Goal: Transaction & Acquisition: Obtain resource

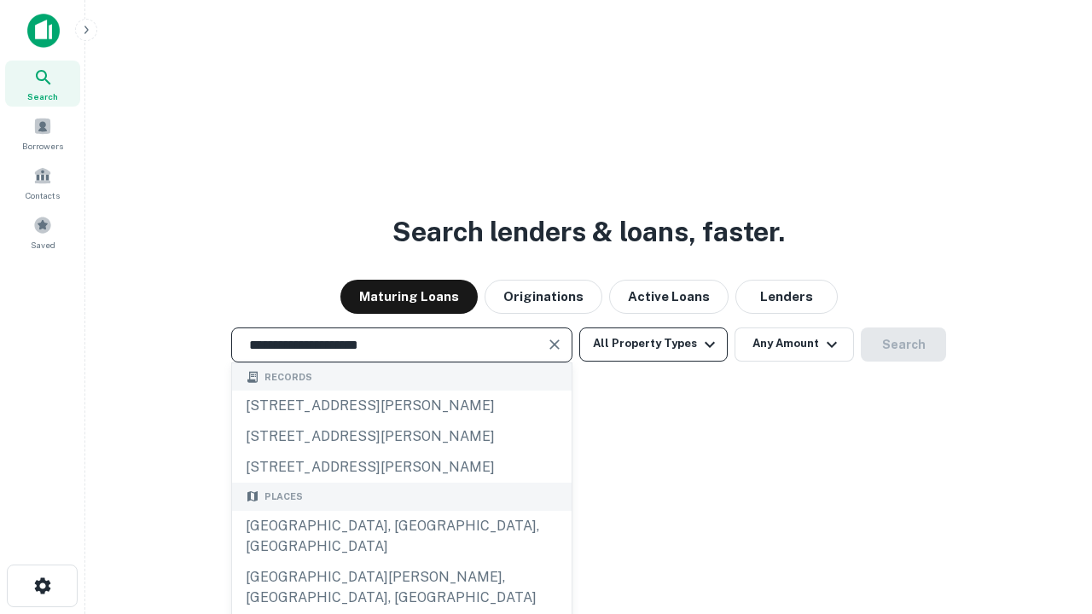
type input "**********"
click at [653, 344] on button "All Property Types" at bounding box center [653, 345] width 148 height 34
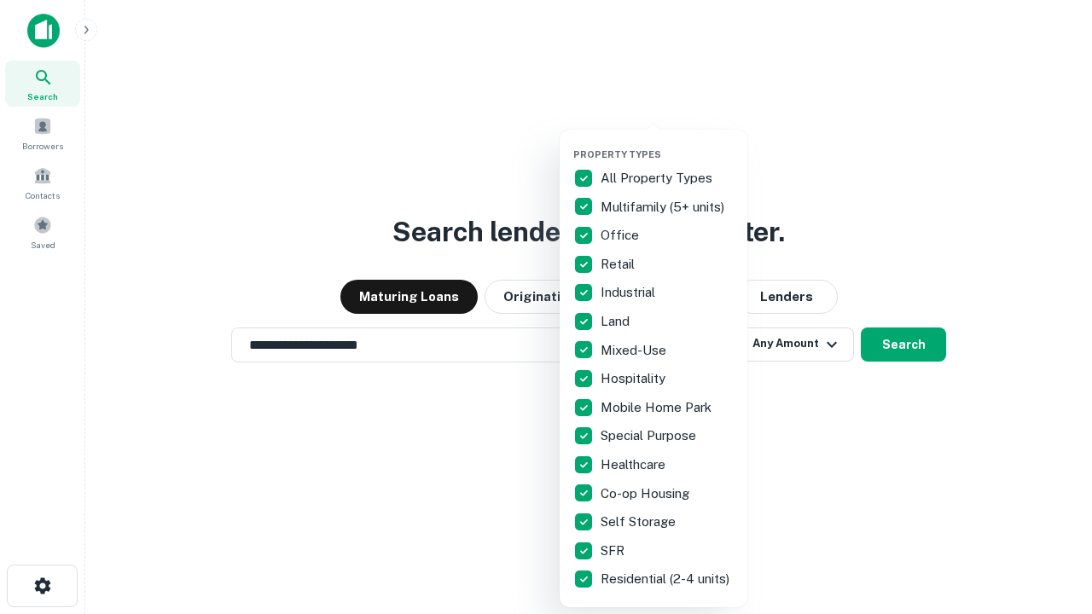
click at [667, 143] on button "button" at bounding box center [667, 143] width 188 height 1
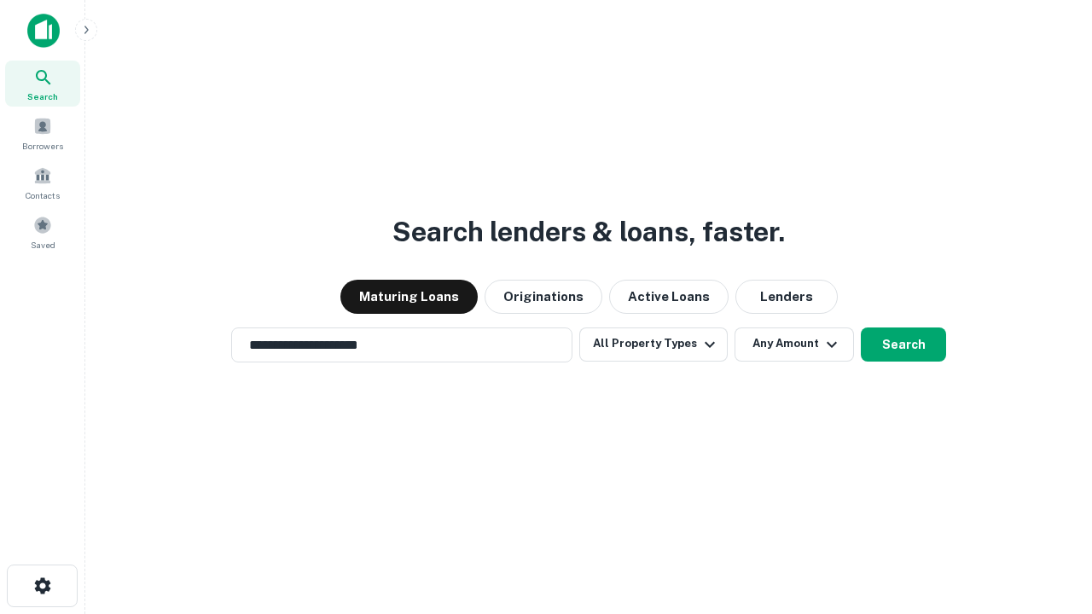
scroll to position [10, 206]
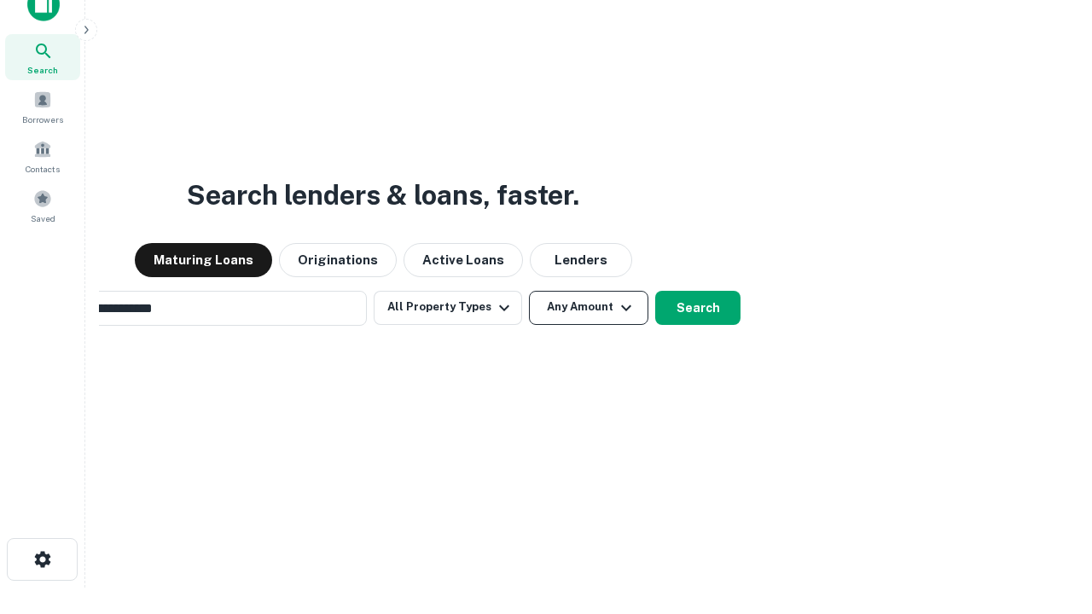
click at [529, 291] on button "Any Amount" at bounding box center [588, 308] width 119 height 34
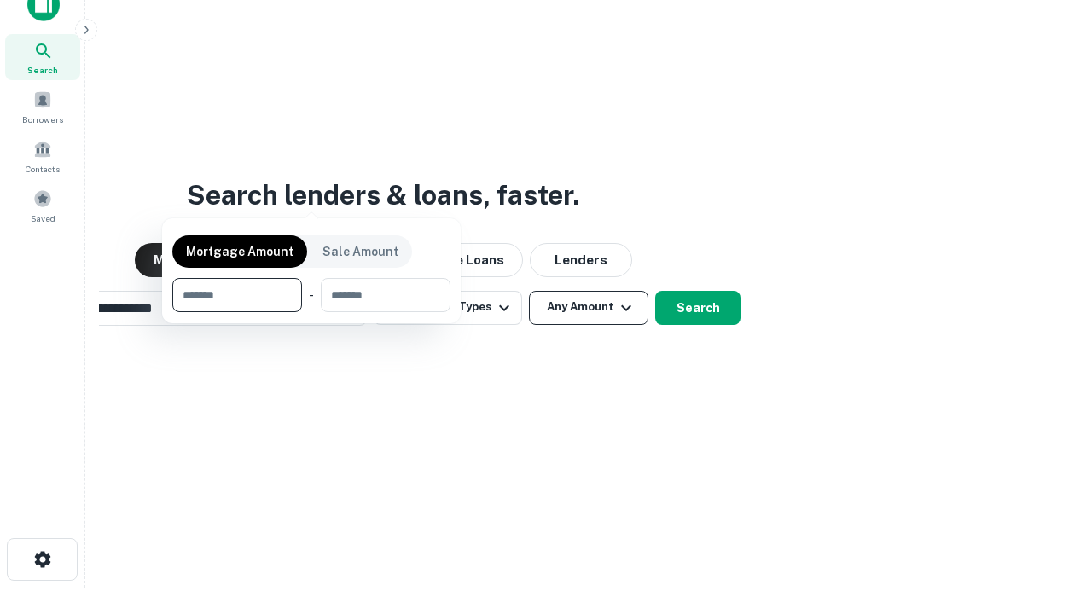
scroll to position [27, 0]
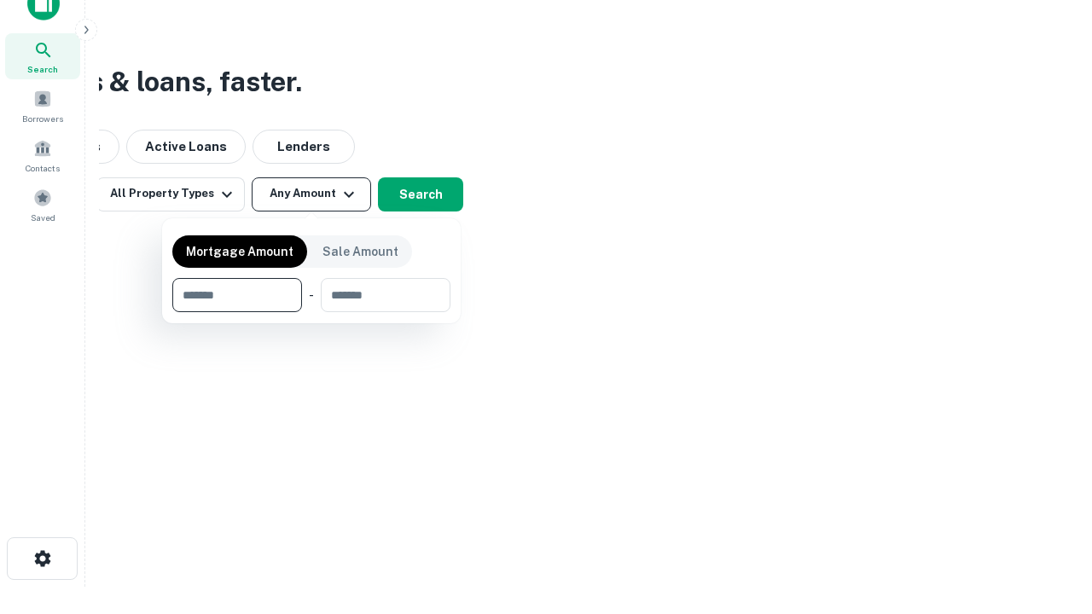
type input "*******"
click at [311, 312] on button "button" at bounding box center [311, 312] width 278 height 1
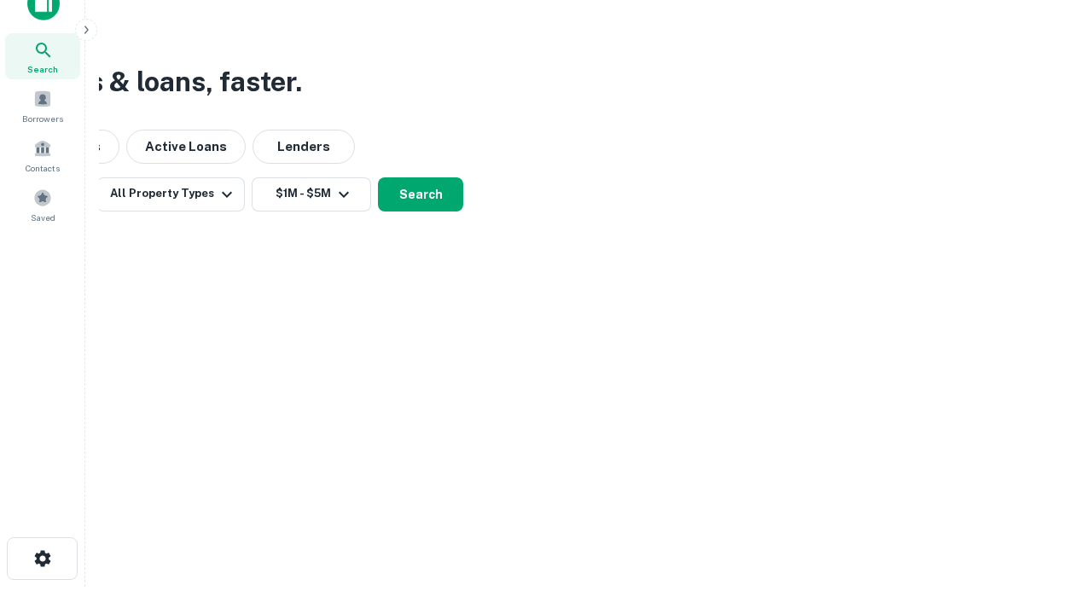
scroll to position [26, 0]
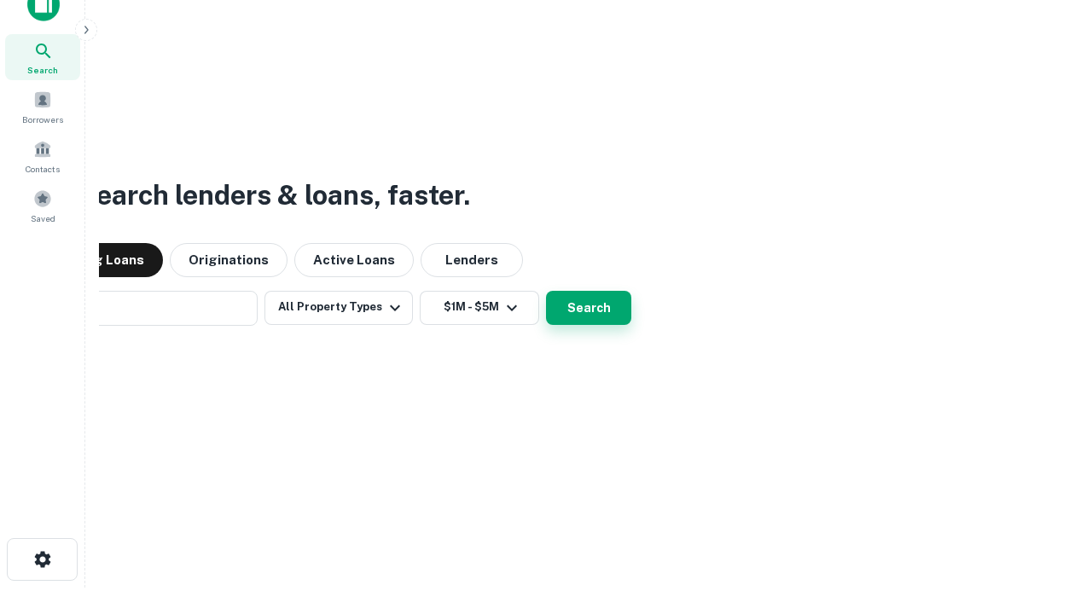
click at [546, 291] on button "Search" at bounding box center [588, 308] width 85 height 34
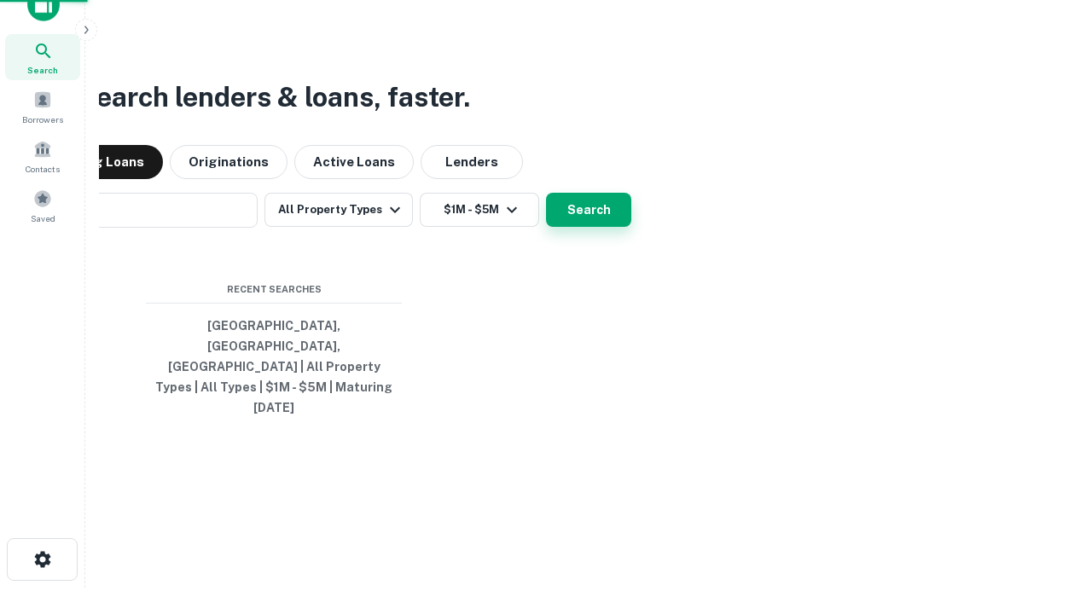
scroll to position [27, 0]
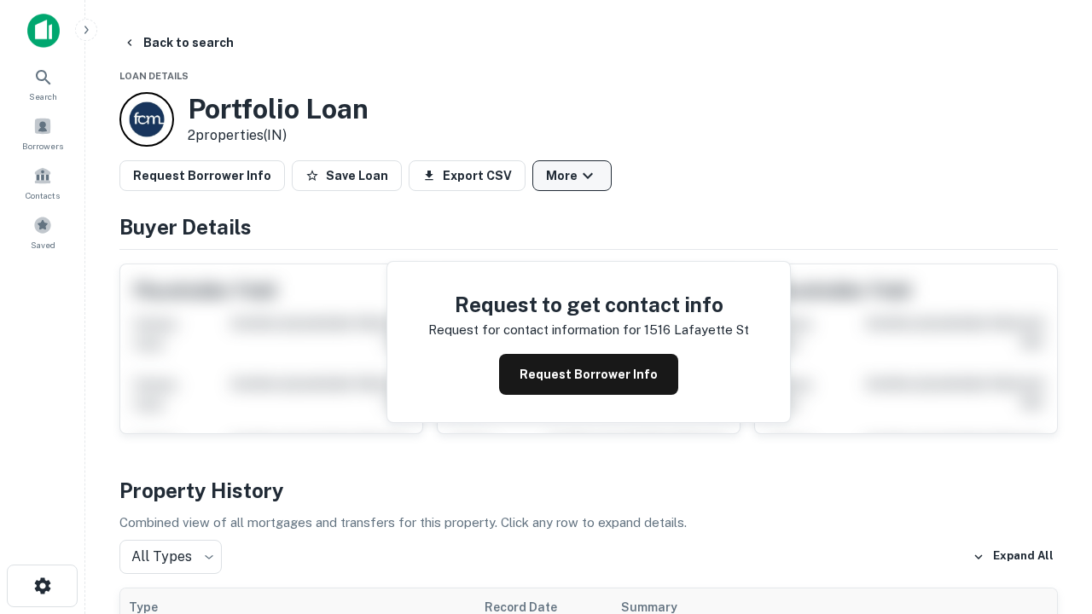
click at [571, 176] on button "More" at bounding box center [571, 175] width 79 height 31
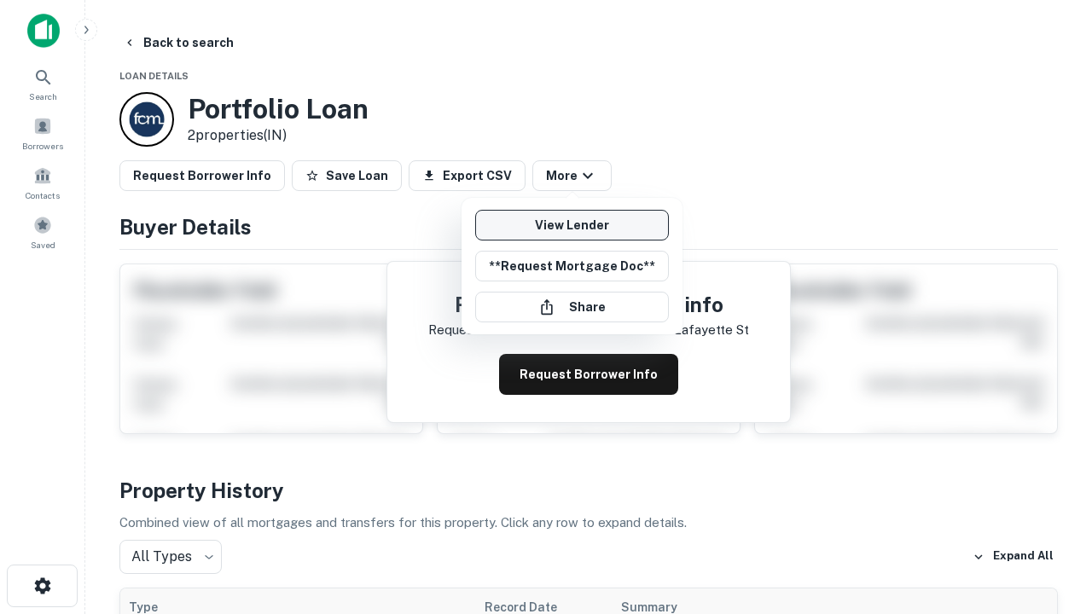
click at [571, 225] on link "View Lender" at bounding box center [572, 225] width 194 height 31
